Goal: Transaction & Acquisition: Download file/media

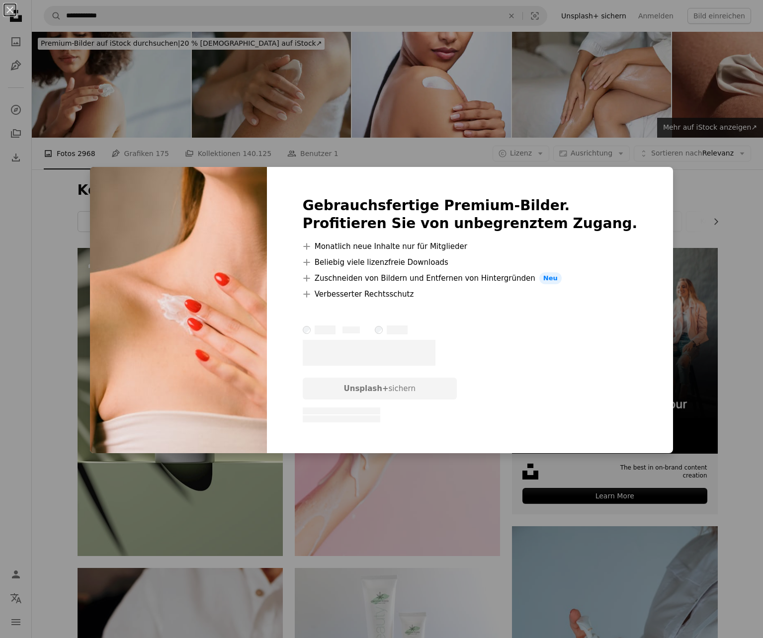
scroll to position [2154, 0]
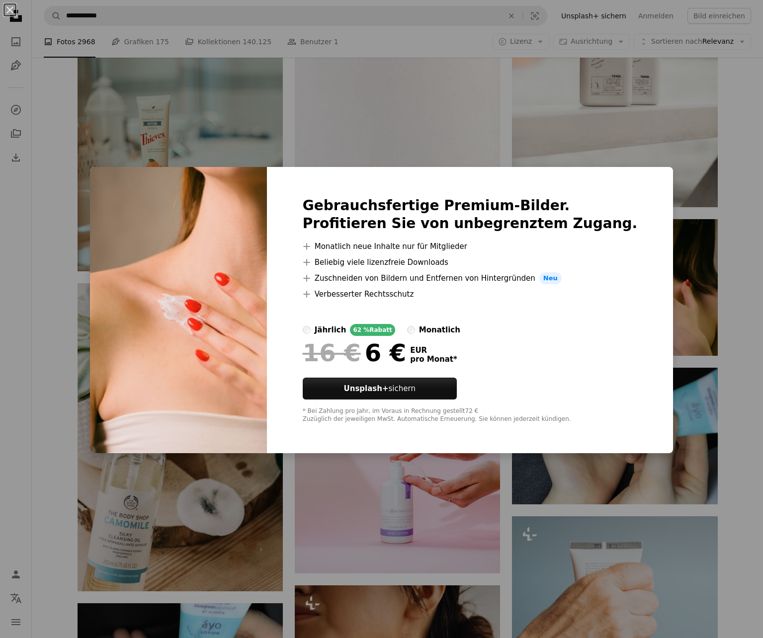
click at [739, 290] on div "An X shape Gebrauchsfertige Premium-Bilder. Profitieren Sie von unbegrenztem Zu…" at bounding box center [381, 319] width 763 height 638
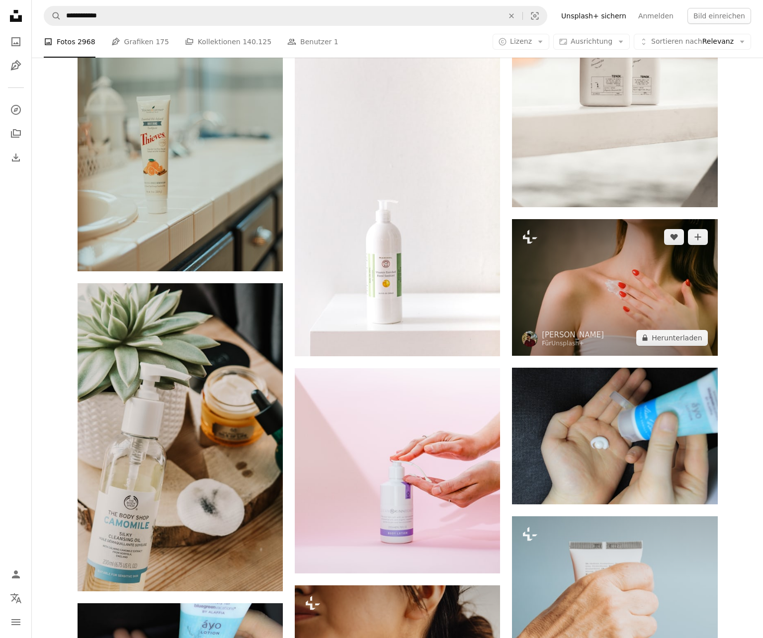
click at [626, 254] on img at bounding box center [614, 287] width 205 height 137
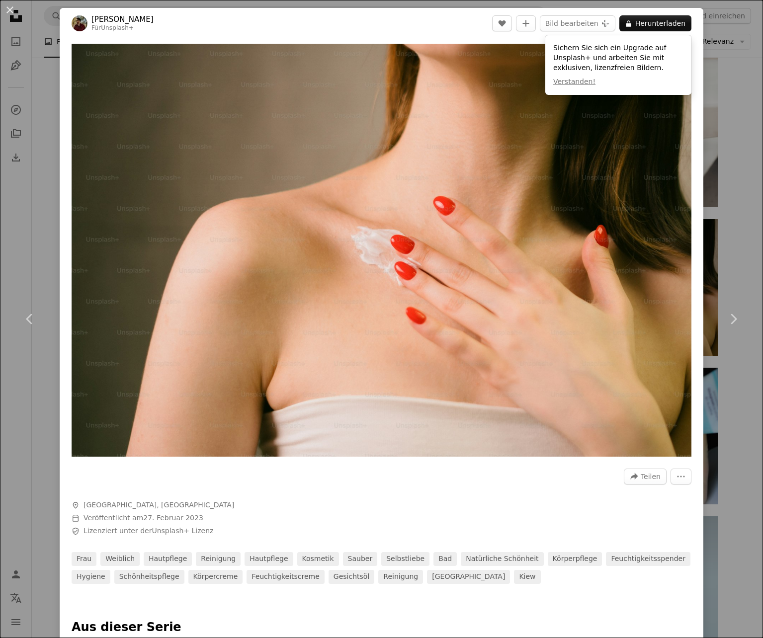
click at [724, 245] on div "An X shape Chevron left Chevron right [PERSON_NAME] Für Unsplash+ A heart A plu…" at bounding box center [381, 319] width 763 height 638
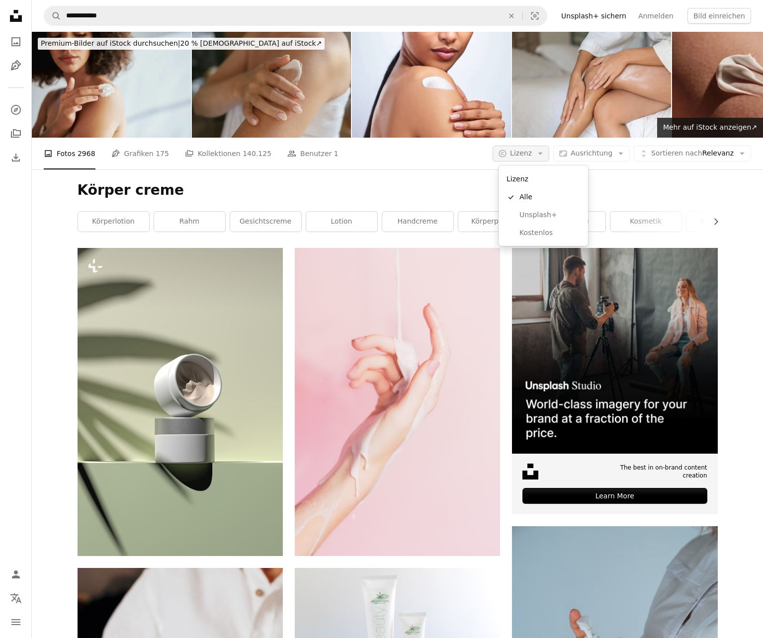
click at [528, 153] on span "Lizenz" at bounding box center [521, 153] width 22 height 8
click at [530, 228] on span "Kostenlos" at bounding box center [549, 233] width 61 height 10
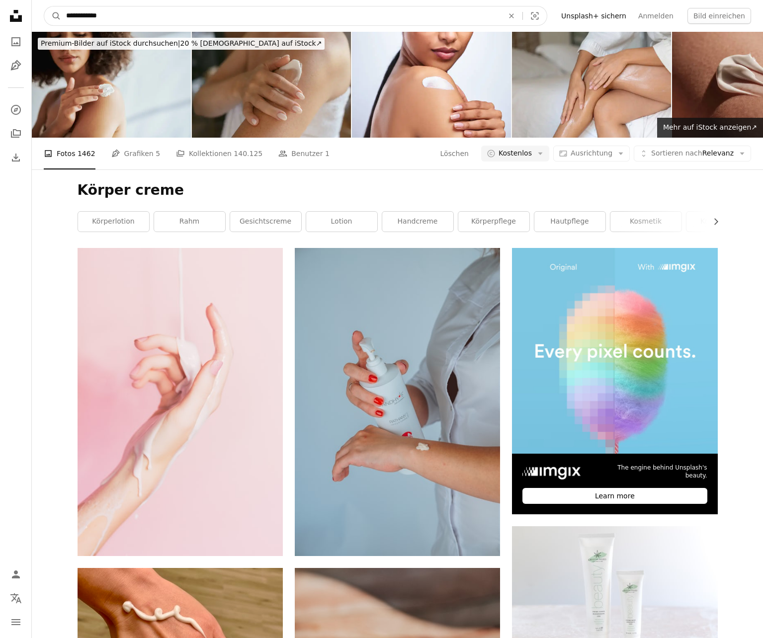
drag, startPoint x: 86, startPoint y: 16, endPoint x: 34, endPoint y: 16, distance: 52.2
click at [34, 16] on nav "**********" at bounding box center [397, 16] width 731 height 32
type input "**********"
click at [53, 16] on button "A magnifying glass" at bounding box center [52, 15] width 17 height 19
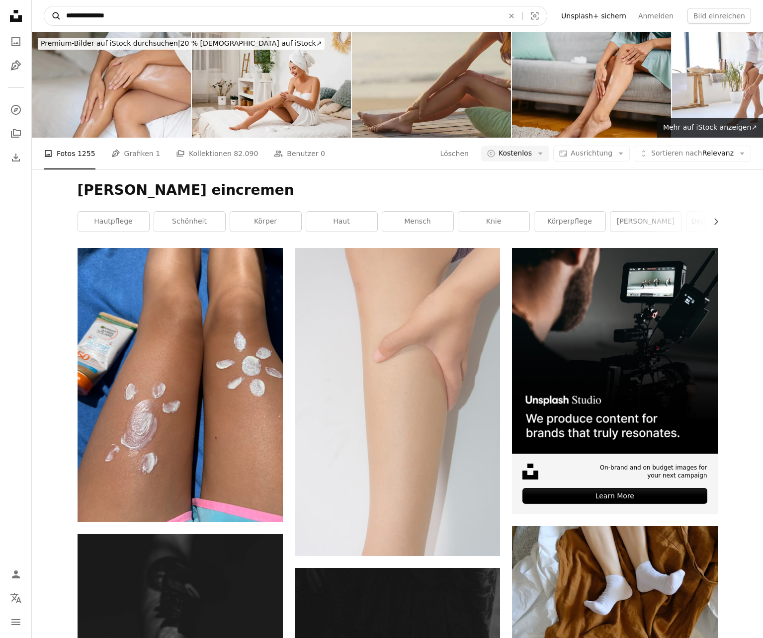
drag, startPoint x: 83, startPoint y: 16, endPoint x: 48, endPoint y: 15, distance: 34.3
click at [48, 15] on form "**********" at bounding box center [296, 16] width 504 height 20
type input "**********"
click at [53, 16] on button "A magnifying glass" at bounding box center [52, 15] width 17 height 19
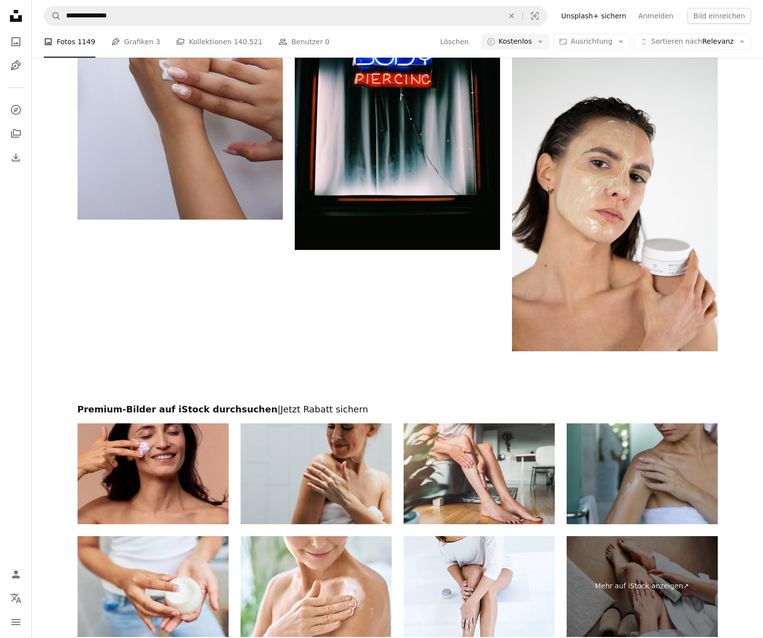
scroll to position [2174, 0]
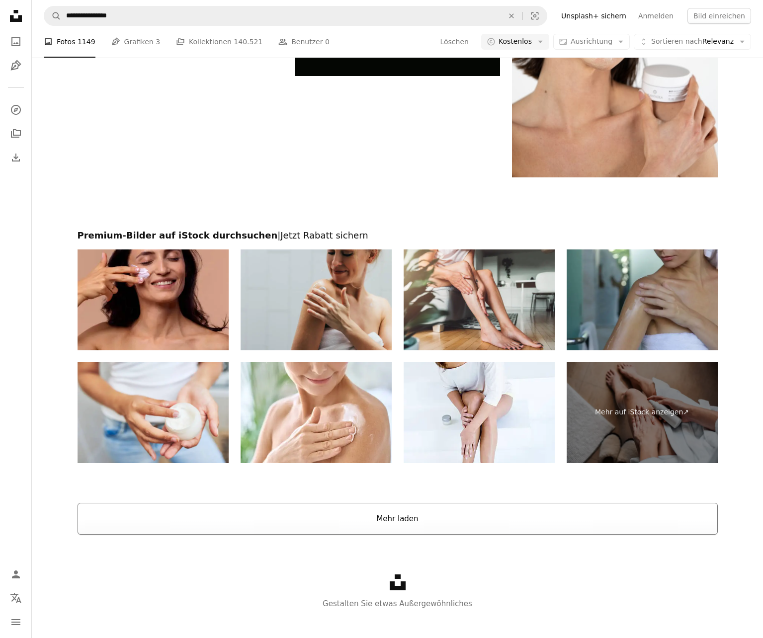
click at [406, 505] on button "Mehr laden" at bounding box center [398, 519] width 640 height 32
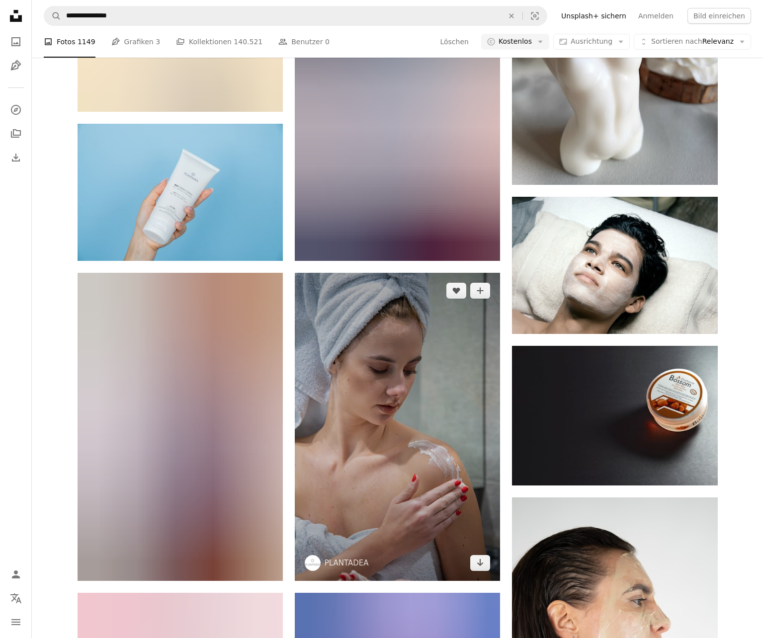
scroll to position [9527, 0]
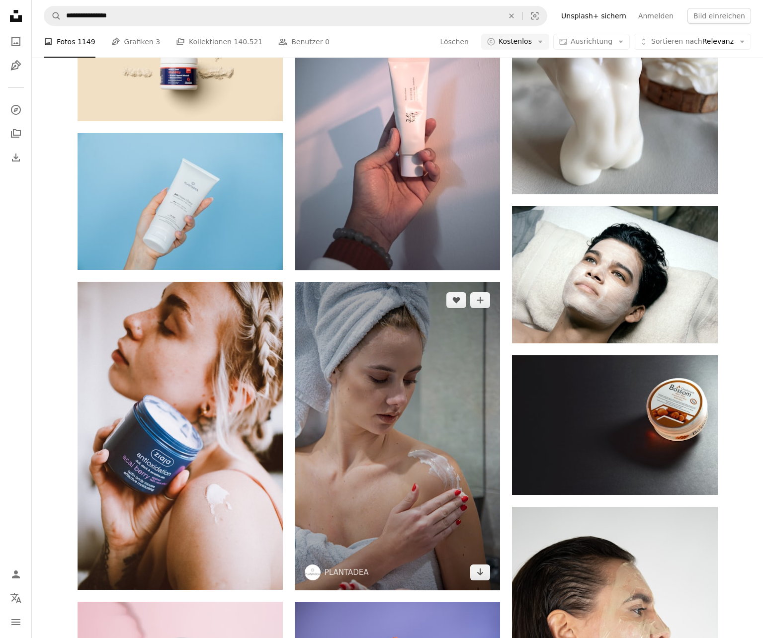
click at [422, 450] on img at bounding box center [397, 436] width 205 height 308
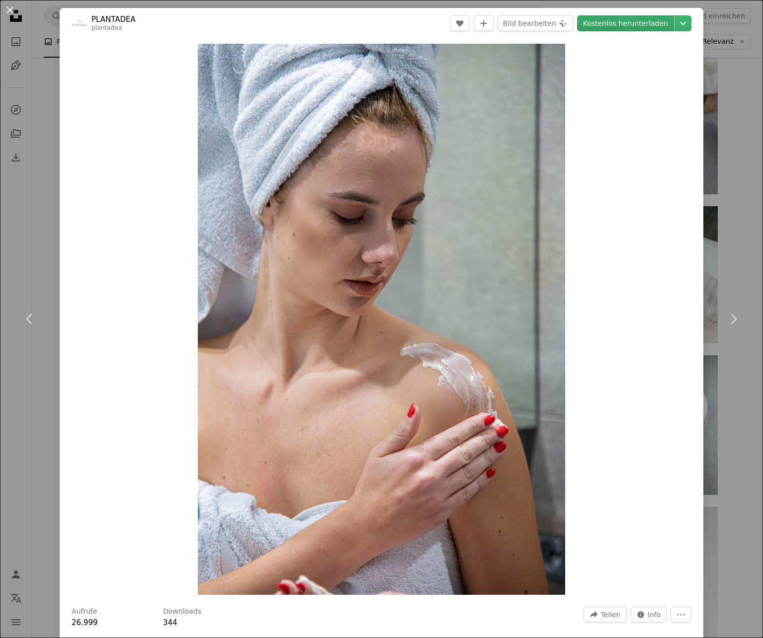
click at [626, 23] on link "Kostenlos herunterladen" at bounding box center [625, 23] width 97 height 16
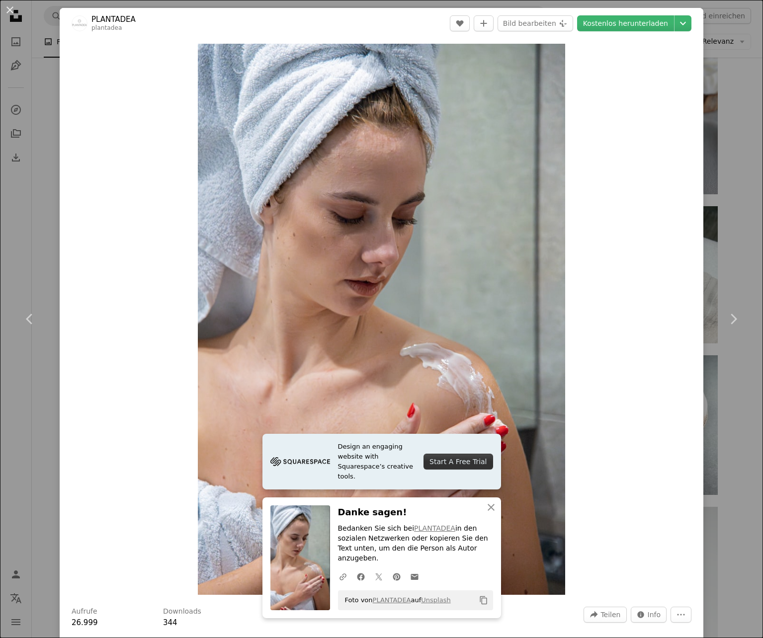
click at [624, 536] on div "Zoom in" at bounding box center [382, 319] width 644 height 561
click at [380, 540] on p "Bedanken Sie sich bei PLANTADEA in den sozialen Netzwerken oder kopieren Sie de…" at bounding box center [415, 544] width 155 height 40
drag, startPoint x: 409, startPoint y: 541, endPoint x: 448, endPoint y: 538, distance: 39.4
click at [448, 538] on p "Bedanken Sie sich bei PLANTADEA in den sozialen Netzwerken oder kopieren Sie de…" at bounding box center [415, 544] width 155 height 40
copy p "PLANTADEA"
